Goal: Download file/media

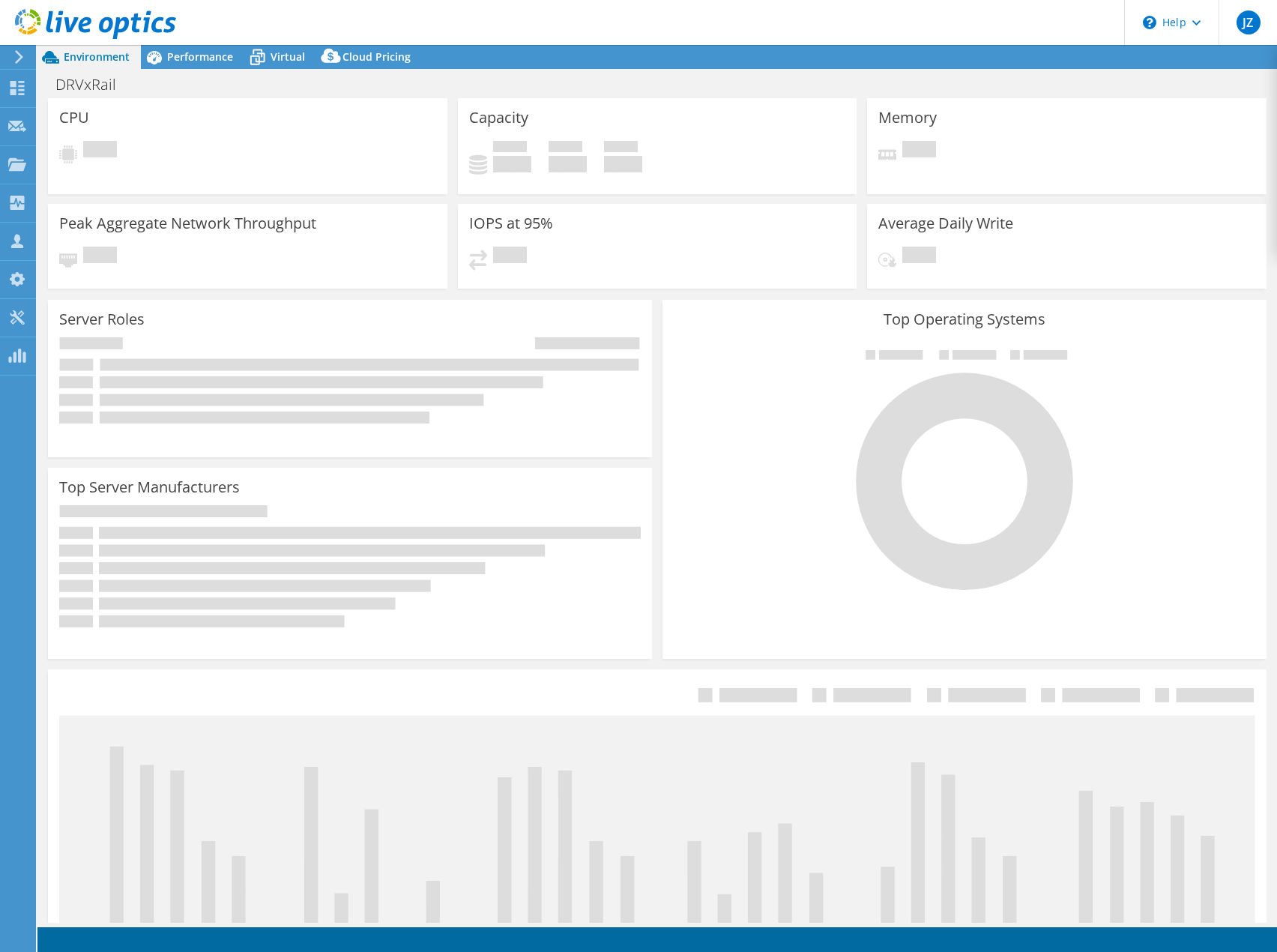
select select "USD"
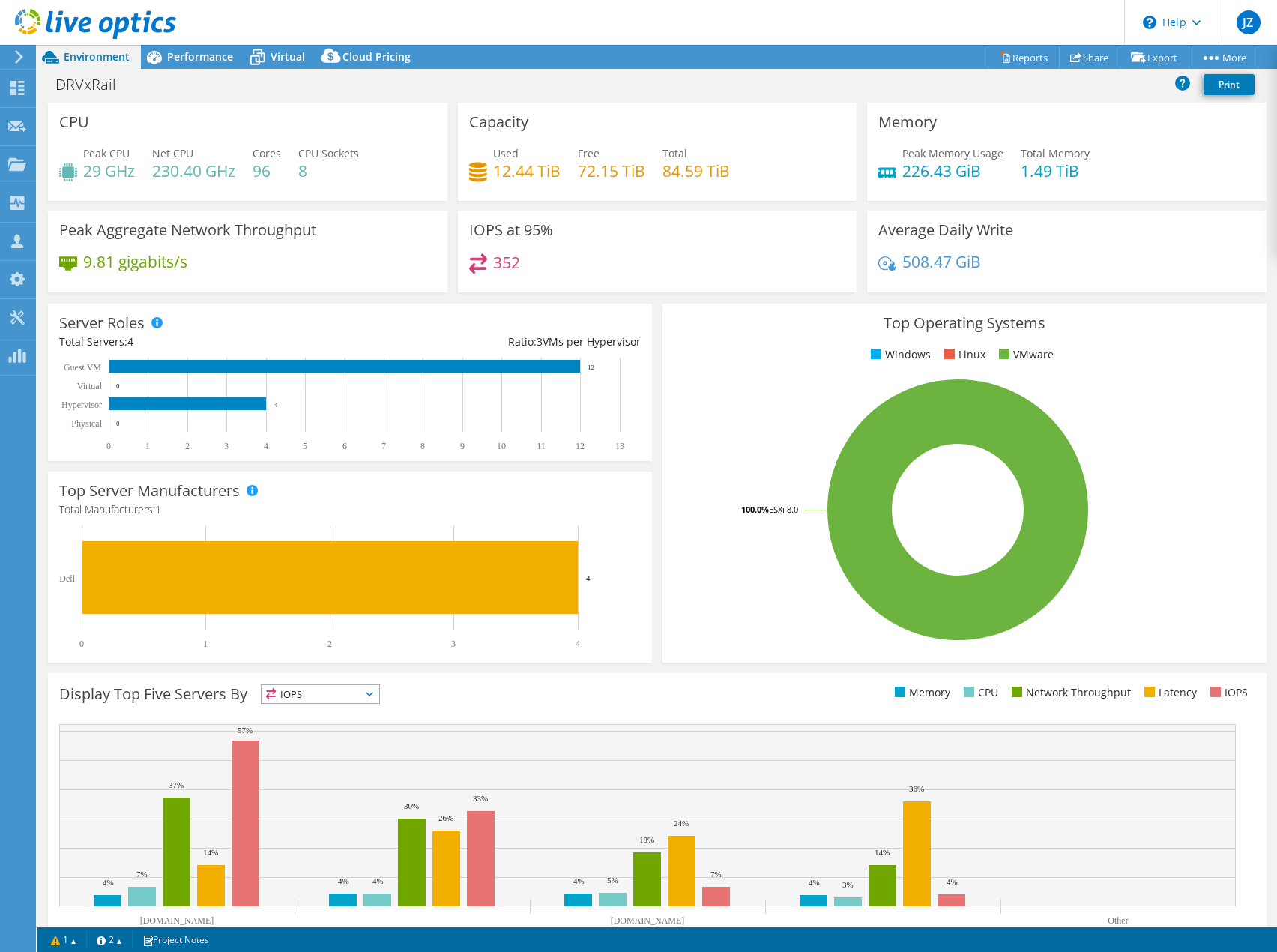
click at [826, 190] on div "Used 12.44 TiB Free 72.15 TiB Total 84.59 TiB" at bounding box center [658, 169] width 377 height 48
click at [1022, 57] on link "Reports" at bounding box center [1024, 57] width 72 height 23
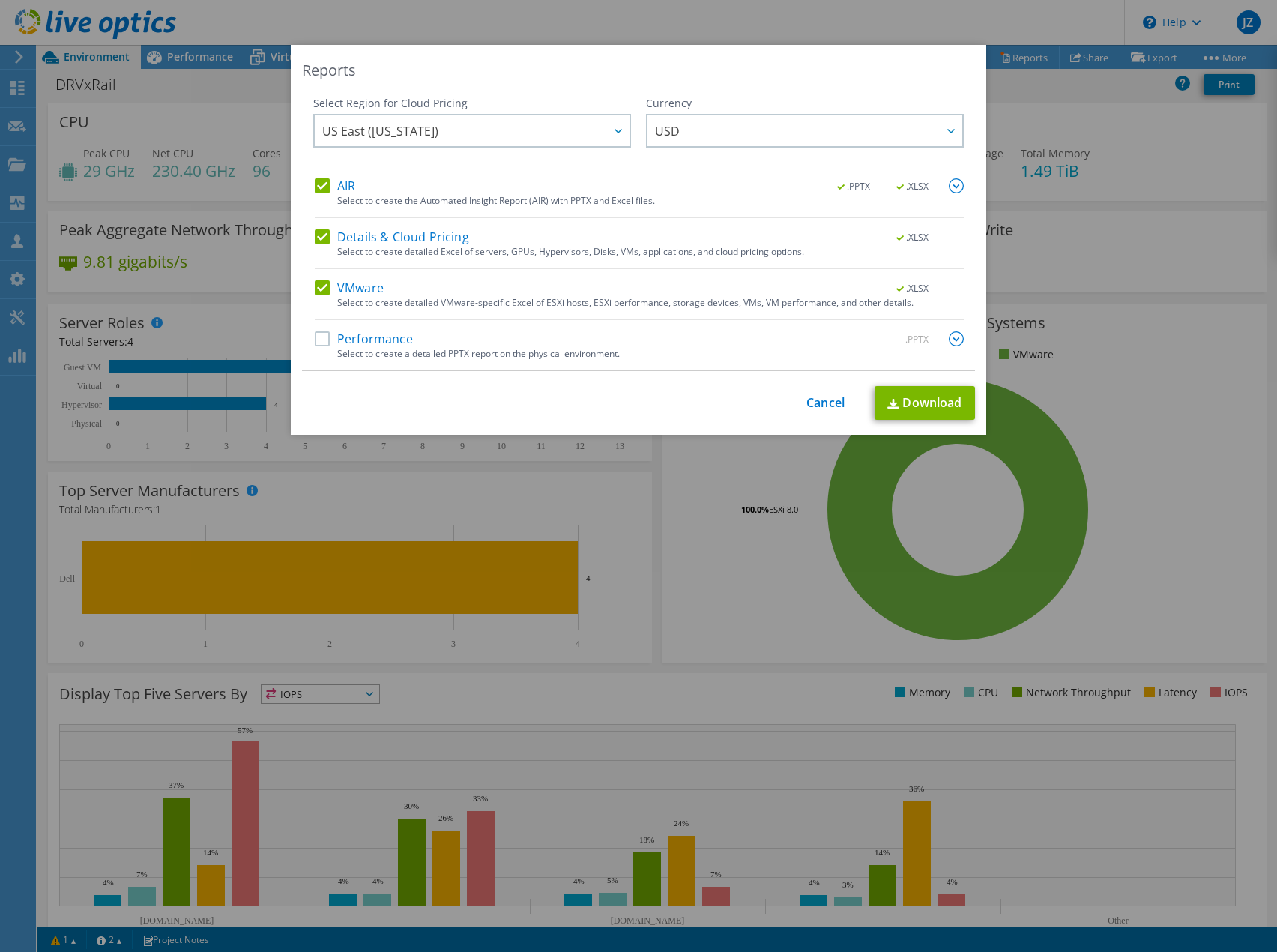
click at [319, 187] on label "AIR" at bounding box center [335, 186] width 41 height 15
click at [0, 0] on input "AIR" at bounding box center [0, 0] width 0 height 0
click at [321, 242] on label "Details & Cloud Pricing" at bounding box center [392, 237] width 154 height 15
click at [0, 0] on input "Details & Cloud Pricing" at bounding box center [0, 0] width 0 height 0
click at [931, 398] on link "Download" at bounding box center [925, 403] width 101 height 34
